Goal: Task Accomplishment & Management: Use online tool/utility

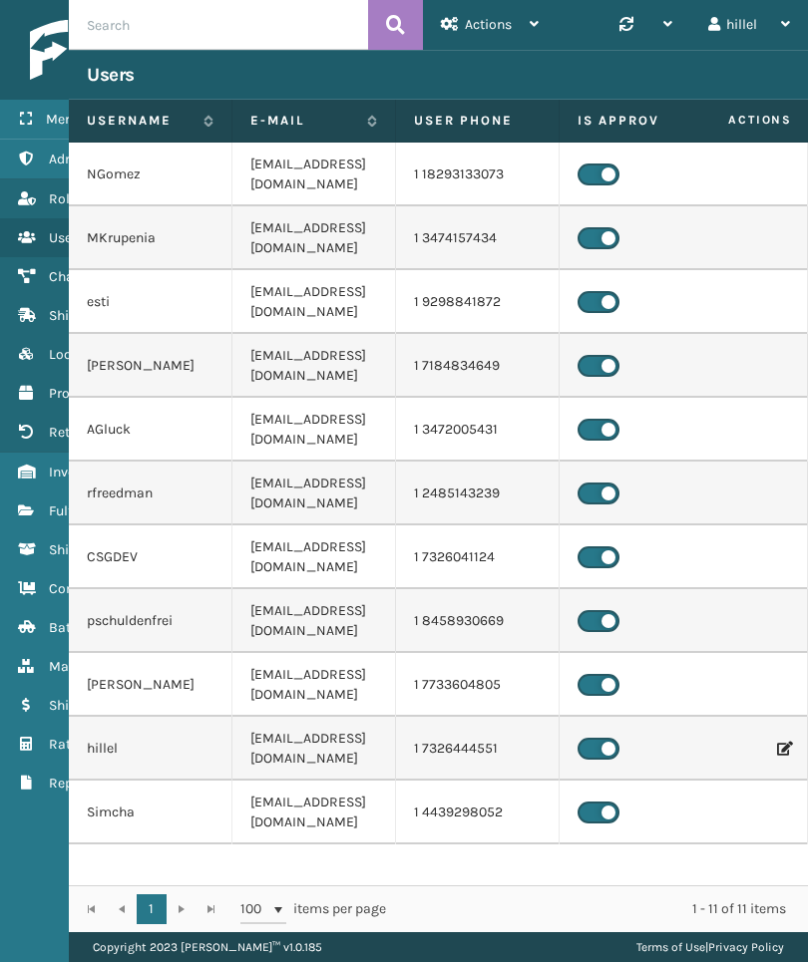
click at [47, 484] on link "Inventory" at bounding box center [124, 472] width 248 height 39
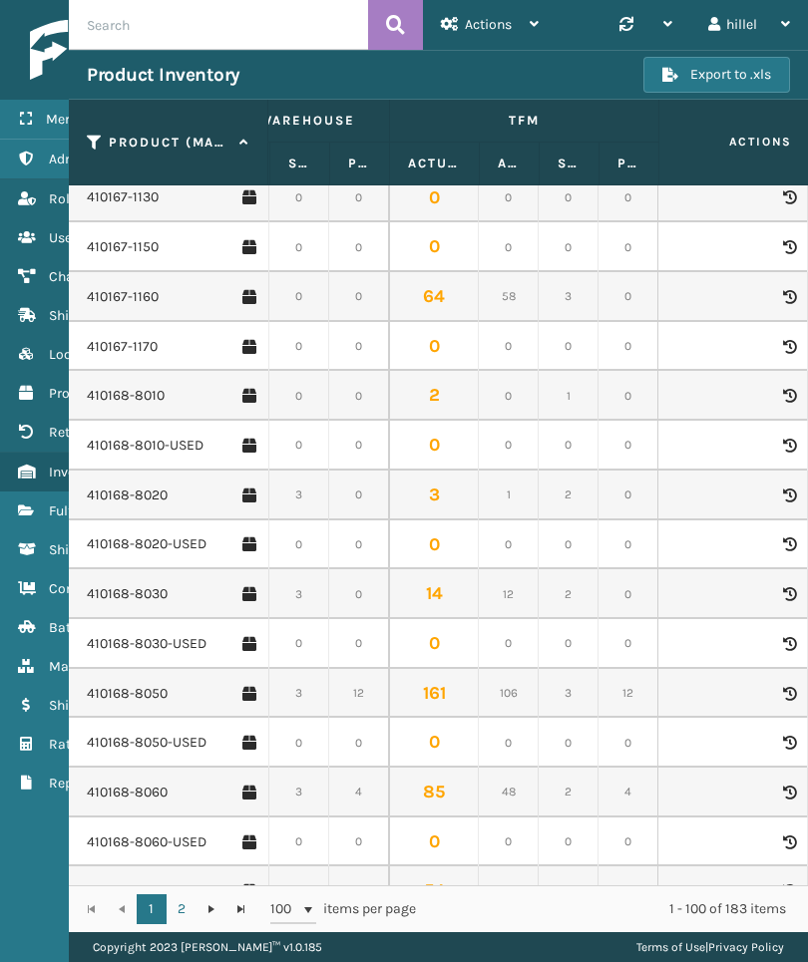
scroll to position [2242, 2571]
click at [138, 684] on link "410168-8050" at bounding box center [127, 694] width 81 height 20
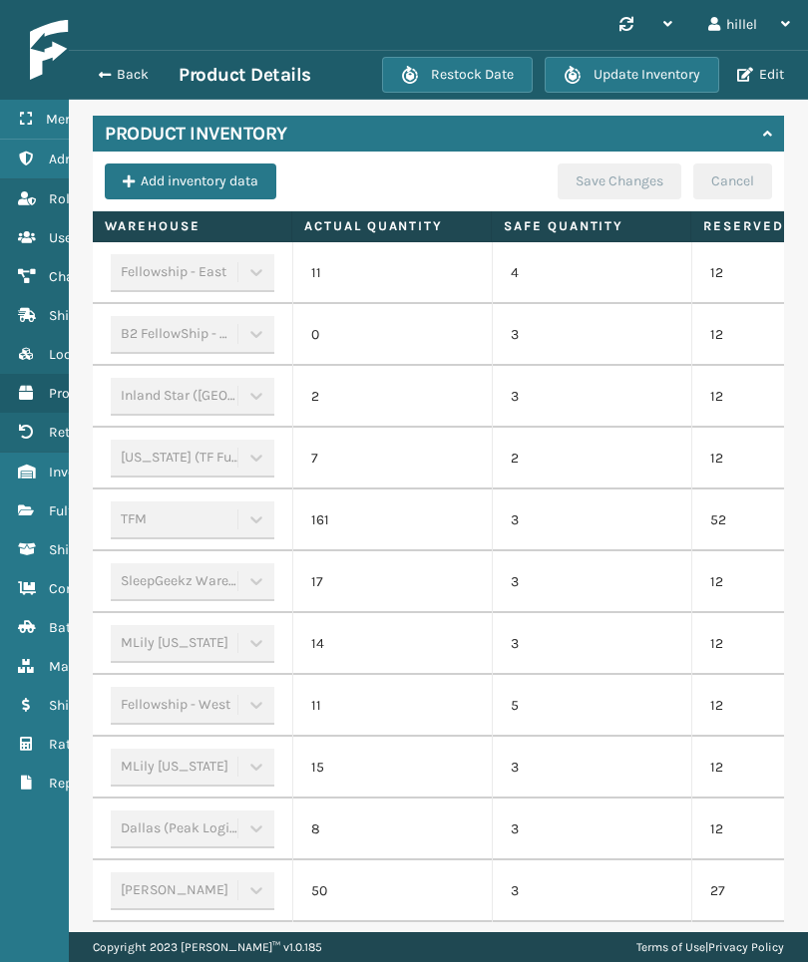
click at [734, 466] on td "12" at bounding box center [790, 459] width 199 height 62
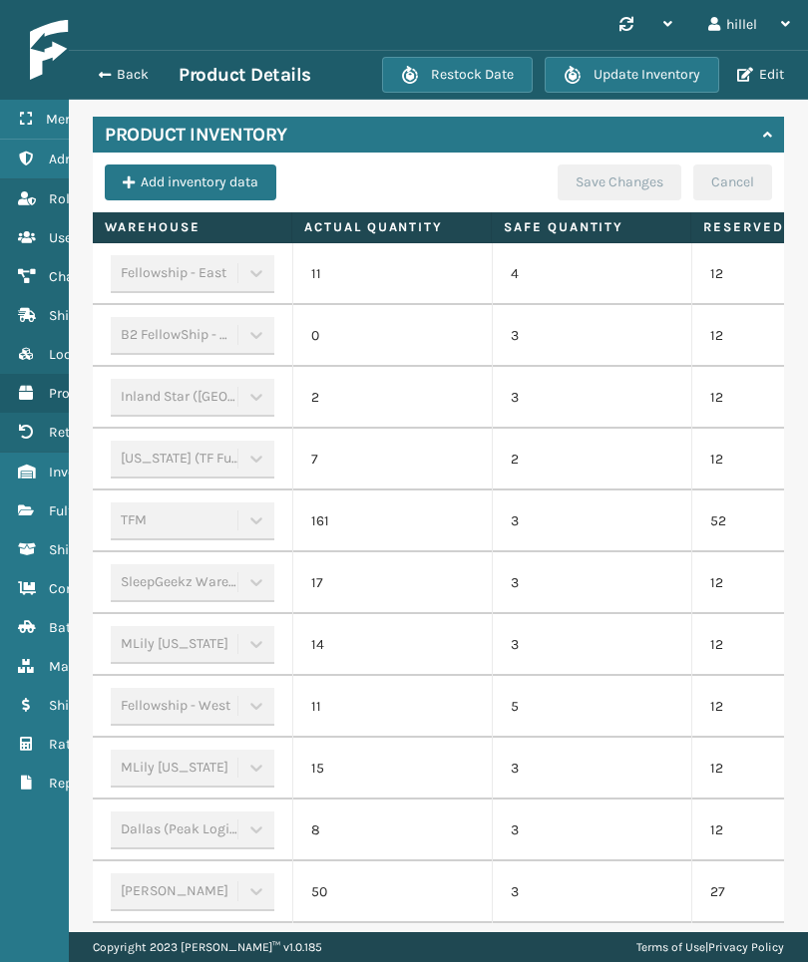
click at [718, 367] on td "12" at bounding box center [790, 336] width 199 height 62
click at [788, 68] on button "Edit" at bounding box center [760, 75] width 59 height 18
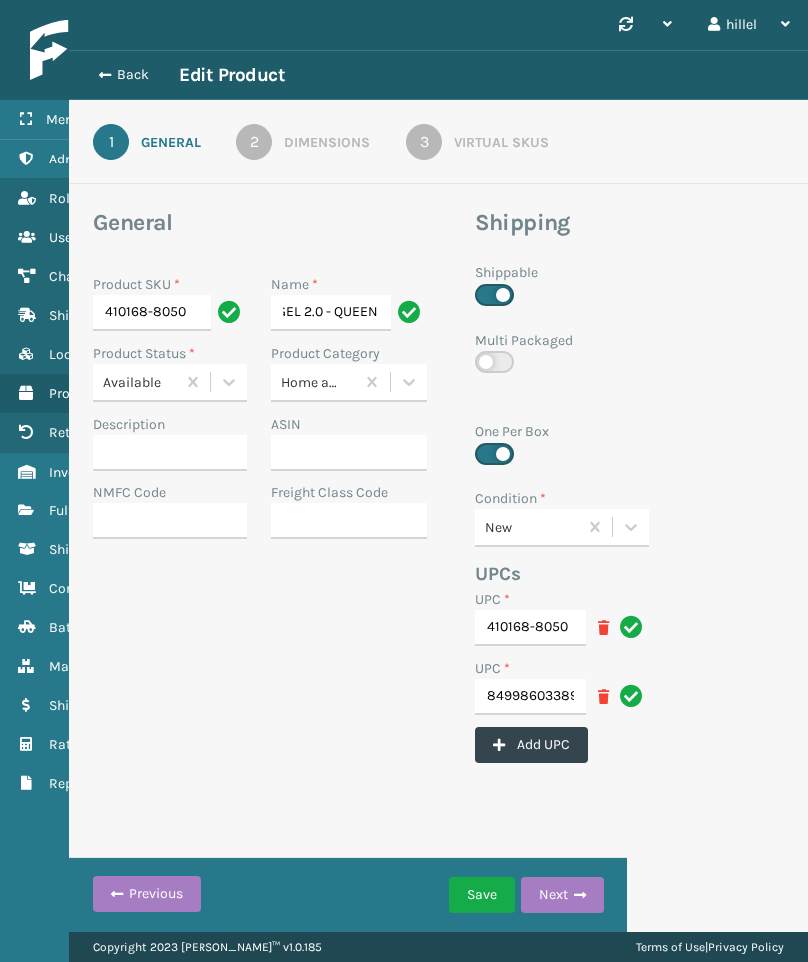
click at [491, 158] on link "3 Virtual SKUs" at bounding box center [477, 142] width 214 height 36
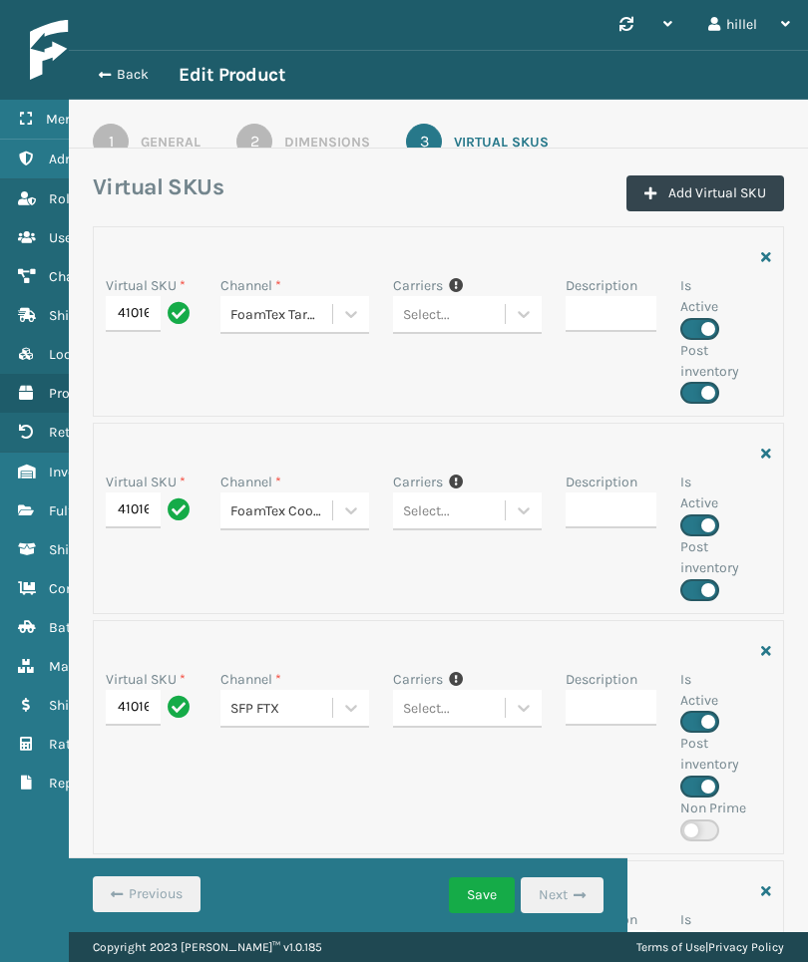
click at [116, 80] on button "Back" at bounding box center [133, 75] width 92 height 18
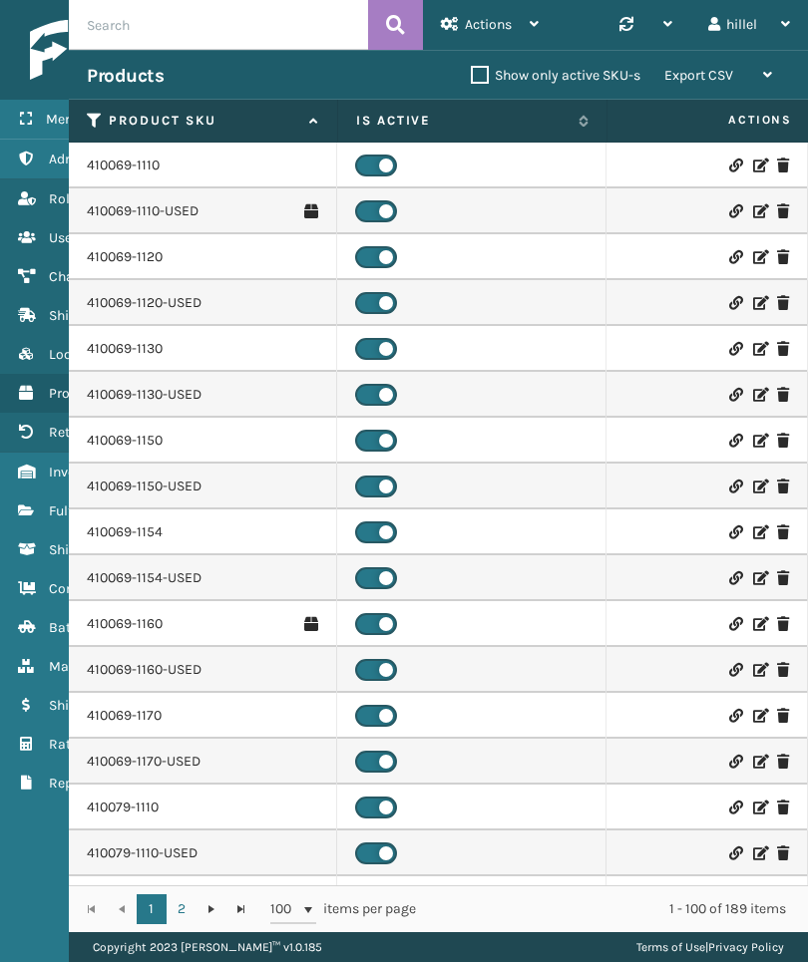
click at [176, 513] on td "410069-1154" at bounding box center [203, 532] width 268 height 46
click at [139, 534] on link "410069-1154" at bounding box center [125, 532] width 76 height 20
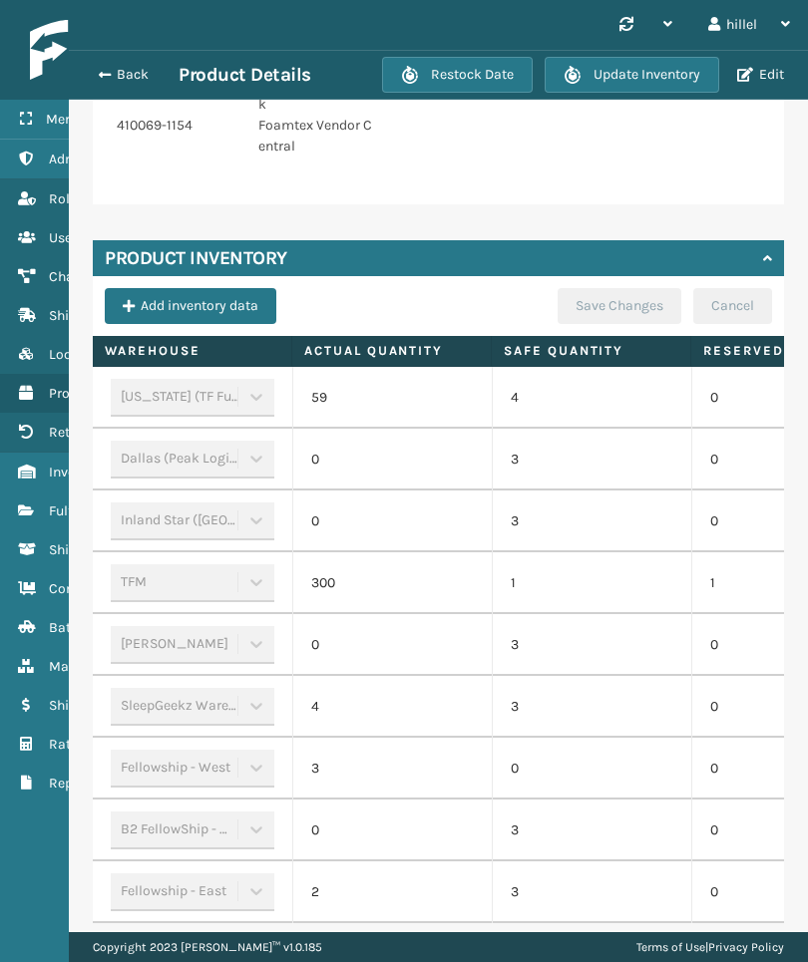
click at [39, 269] on link "Channels" at bounding box center [124, 276] width 248 height 39
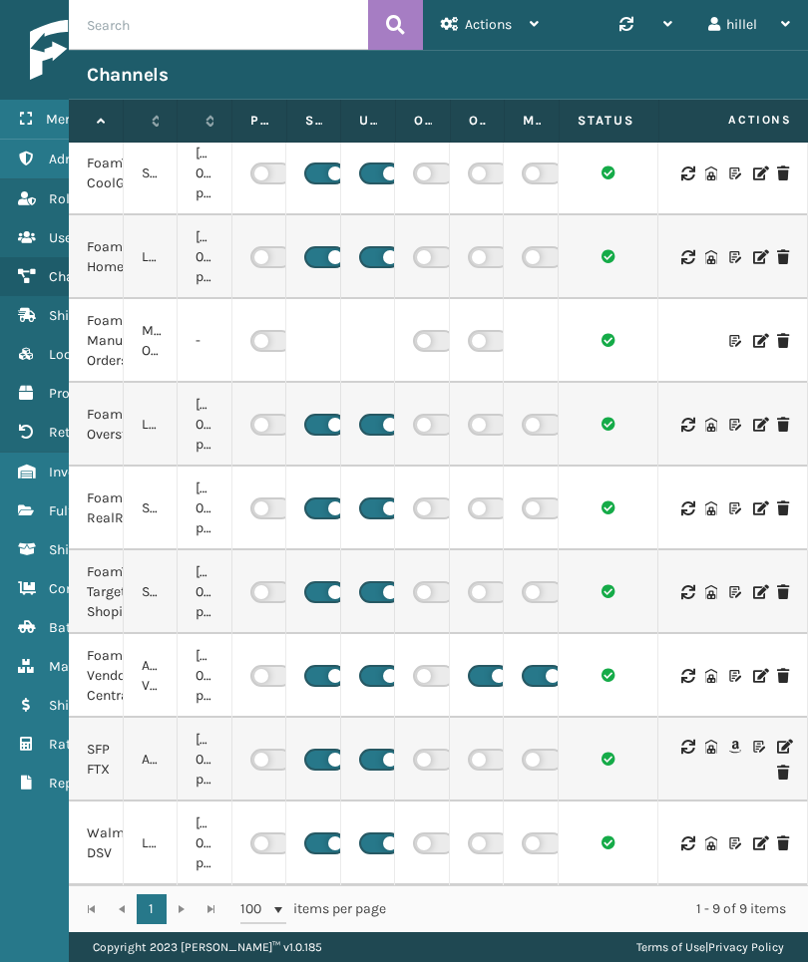
click at [780, 740] on icon at bounding box center [783, 747] width 12 height 14
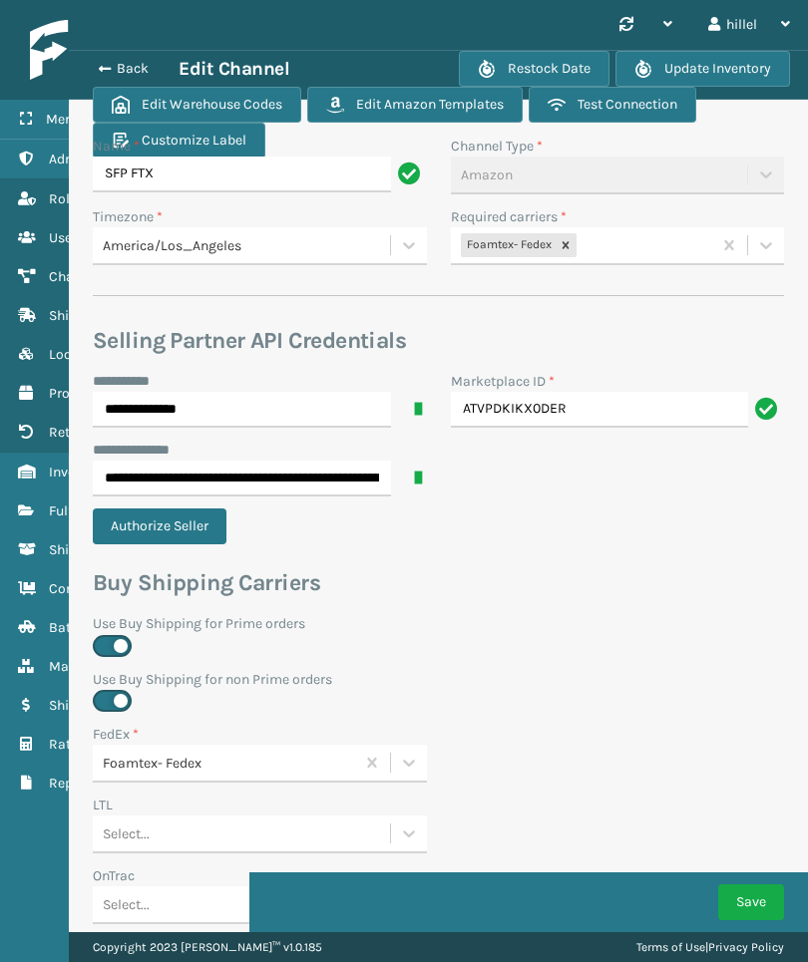
click at [249, 107] on button "Edit Warehouse Codes" at bounding box center [197, 105] width 208 height 36
